Goal: Use online tool/utility: Utilize a website feature to perform a specific function

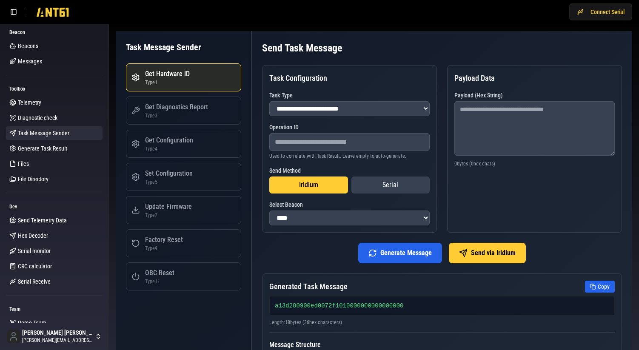
select select "**********"
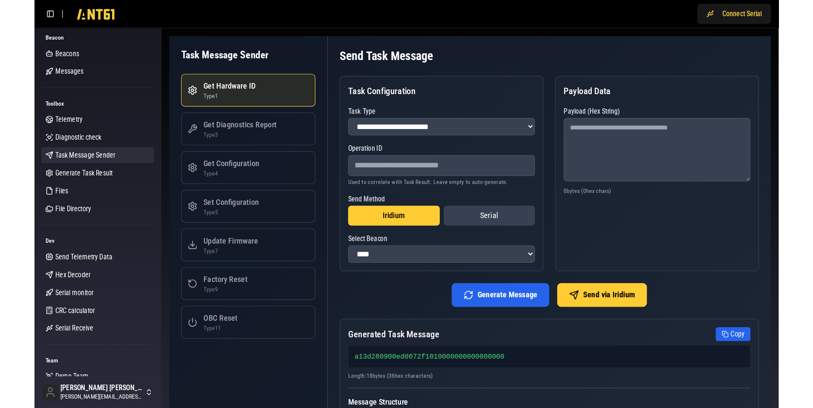
scroll to position [60, 0]
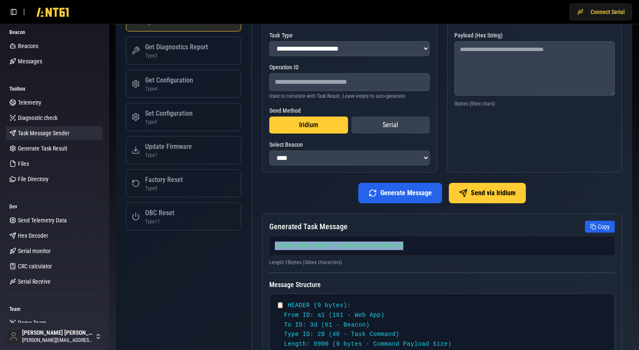
click at [335, 247] on div "a13d280900ed0072f1010000000000000000" at bounding box center [442, 246] width 346 height 20
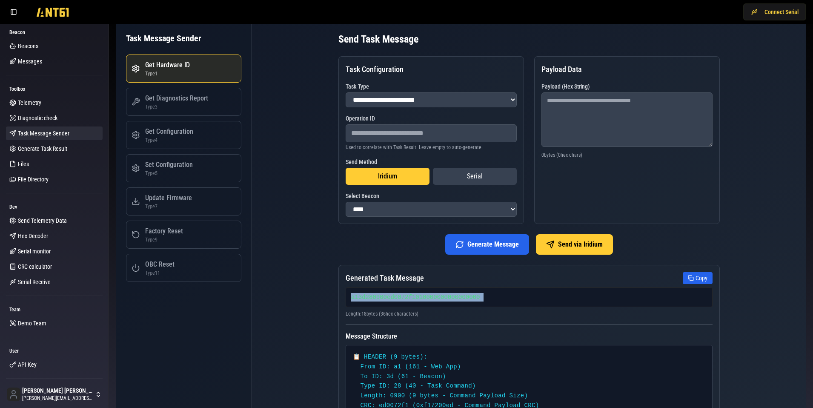
scroll to position [6, 0]
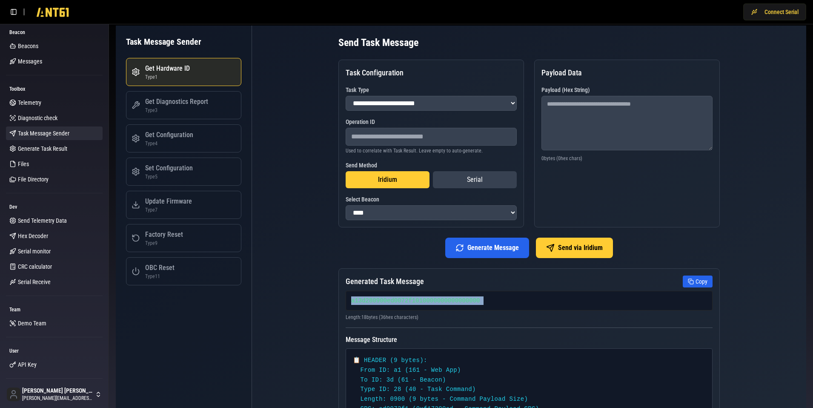
click at [483, 178] on button "Serial" at bounding box center [475, 179] width 84 height 17
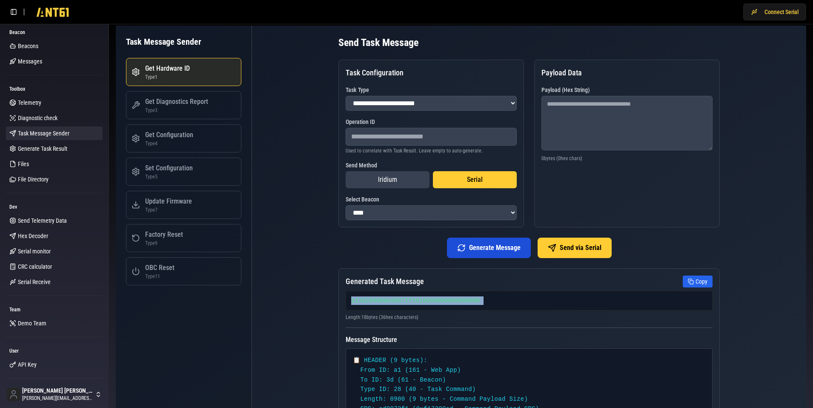
click at [487, 248] on button "Generate Message" at bounding box center [489, 248] width 84 height 20
click at [473, 254] on button "Generate Message" at bounding box center [489, 248] width 84 height 20
click at [417, 254] on div "Generate Message Send via Serial" at bounding box center [528, 248] width 381 height 20
click at [498, 252] on button "Generate Message" at bounding box center [489, 248] width 84 height 20
click at [495, 247] on button "Generate Message" at bounding box center [489, 248] width 84 height 20
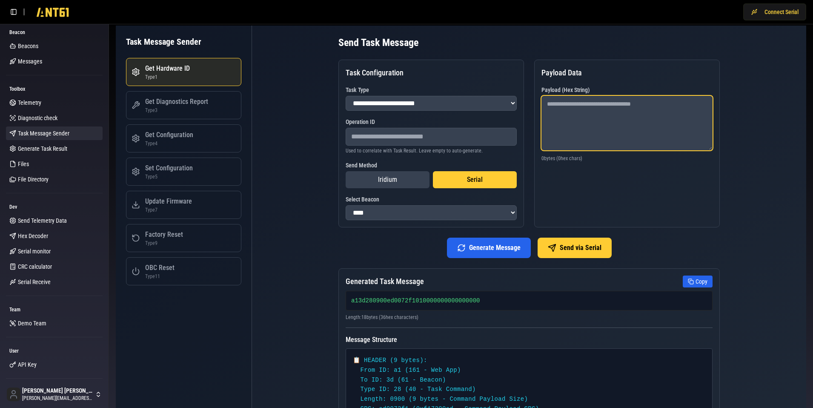
click at [610, 142] on textarea at bounding box center [626, 123] width 171 height 54
type textarea "****"
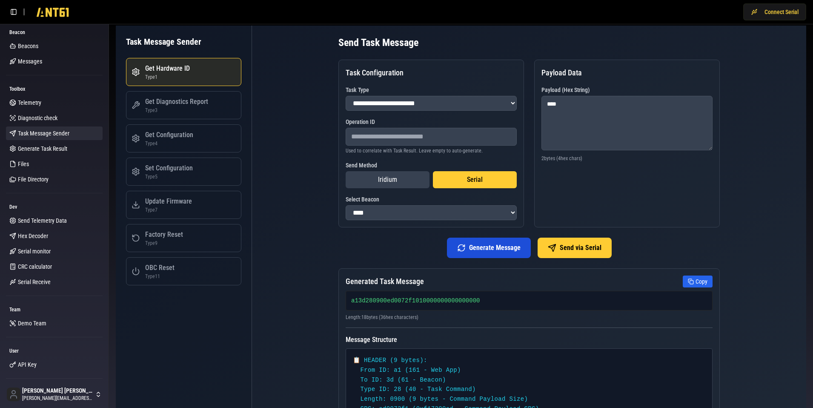
click at [503, 252] on button "Generate Message" at bounding box center [489, 248] width 84 height 20
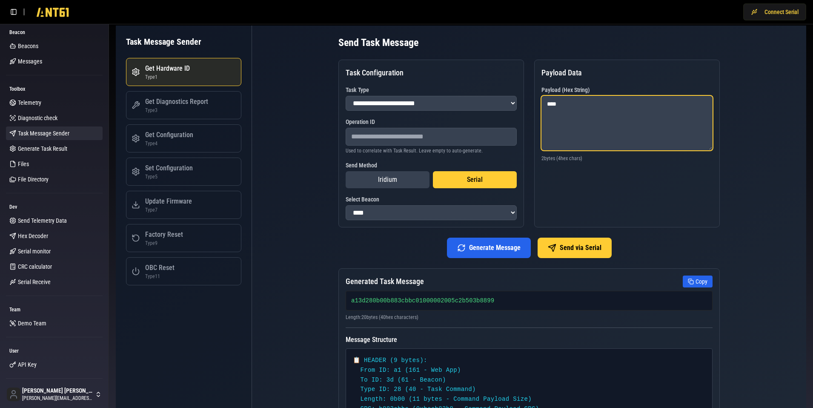
click at [586, 116] on textarea "****" at bounding box center [626, 123] width 171 height 54
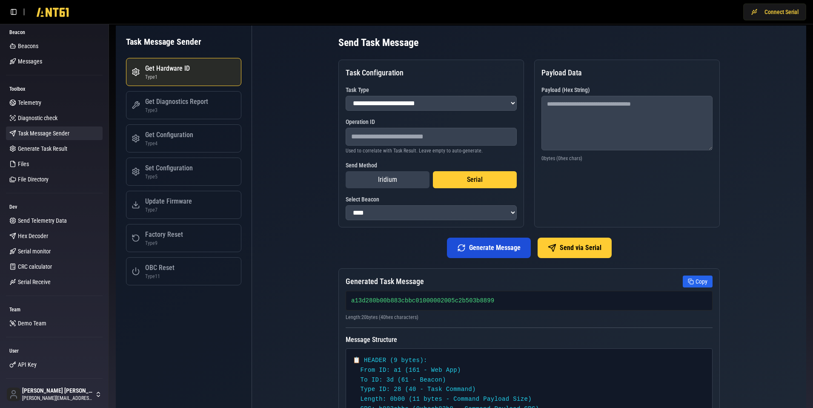
click at [487, 251] on button "Generate Message" at bounding box center [489, 248] width 84 height 20
click at [431, 303] on div "a13d280900ed0072f1010000000000000000" at bounding box center [529, 301] width 367 height 20
copy div "a13d280900ed0072f1010000000000000000"
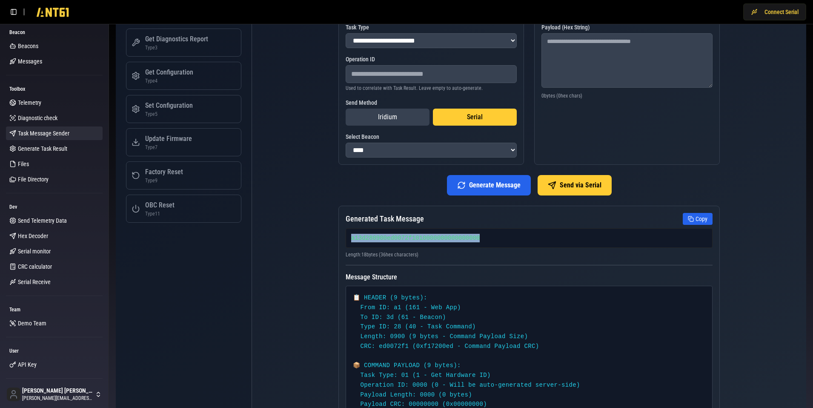
scroll to position [104, 0]
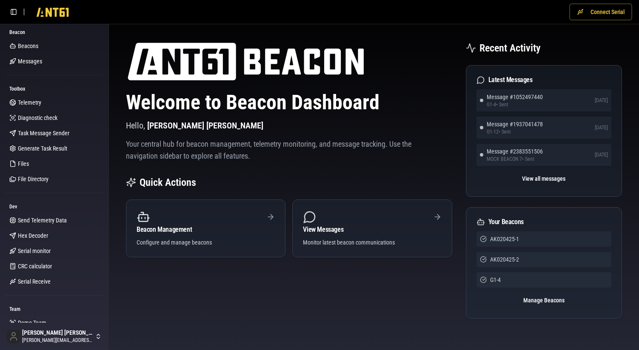
click at [600, 16] on button "Connect Serial" at bounding box center [601, 11] width 63 height 17
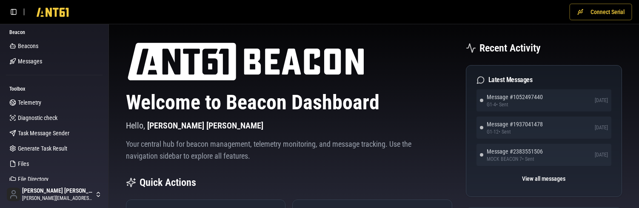
click at [595, 12] on button "Connect Serial" at bounding box center [601, 11] width 63 height 17
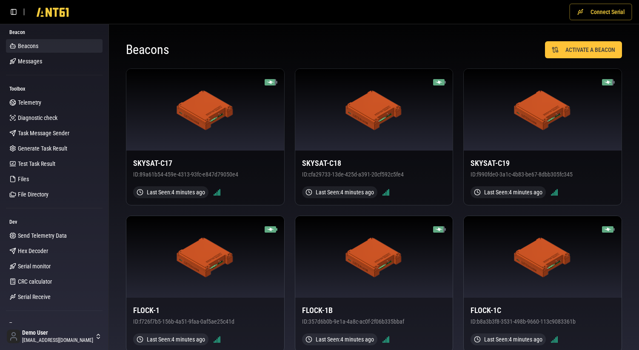
click at [601, 14] on button "Connect Serial" at bounding box center [601, 11] width 63 height 17
click at [418, 48] on div "ACTIVATE A BEACON" at bounding box center [498, 49] width 248 height 17
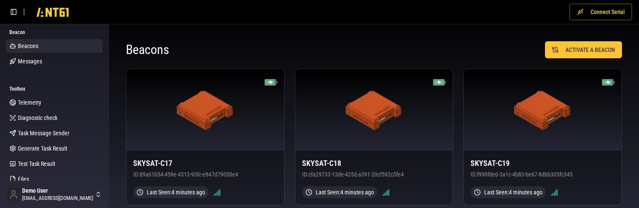
click at [597, 7] on button "Connect Serial" at bounding box center [601, 11] width 63 height 17
